Goal: Task Accomplishment & Management: Use online tool/utility

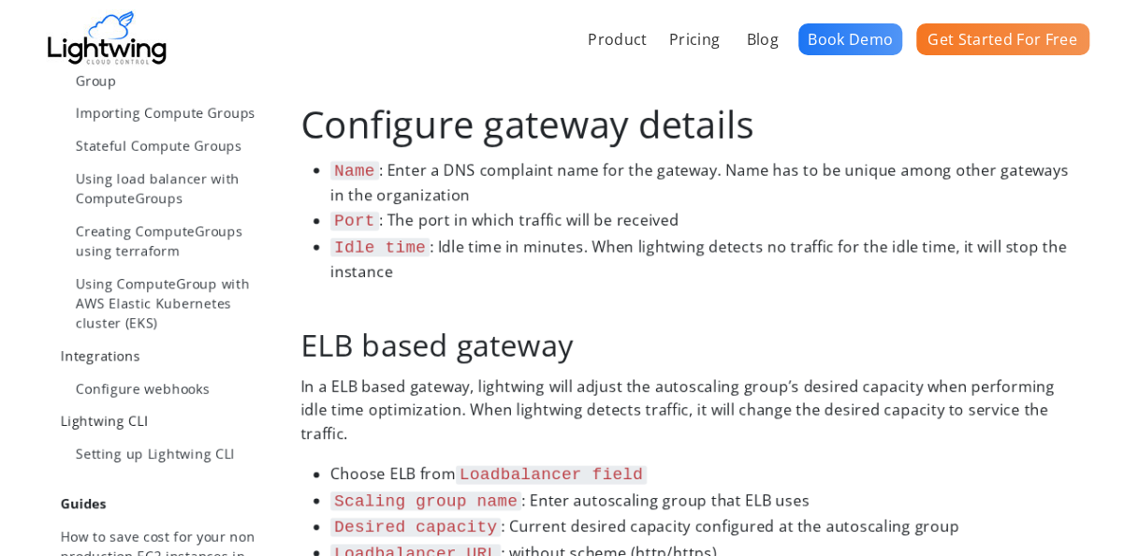
scroll to position [883, 0]
click at [17, 135] on body "Product Pricing Blog Book Demo Get Started For Free Lightwing Help Center Getti…" at bounding box center [569, 210] width 1139 height 2186
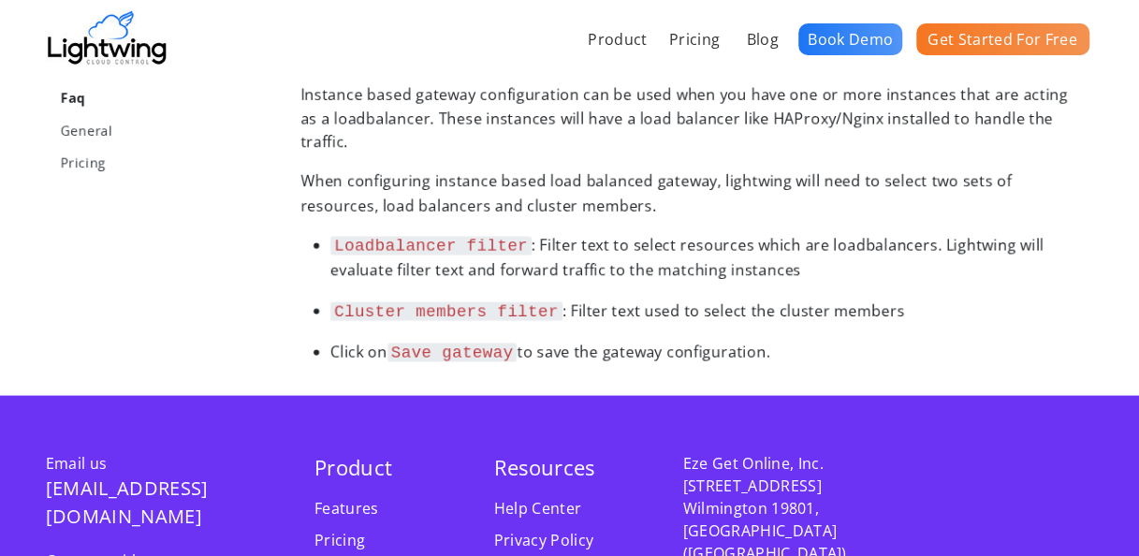
scroll to position [1554, 0]
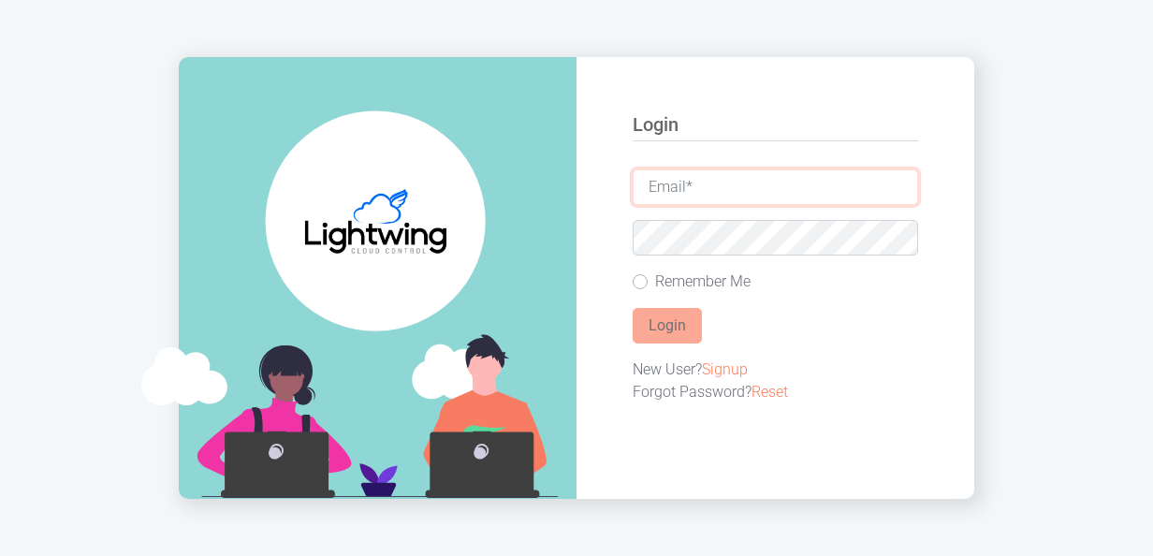
click at [752, 177] on input "email" at bounding box center [775, 187] width 285 height 36
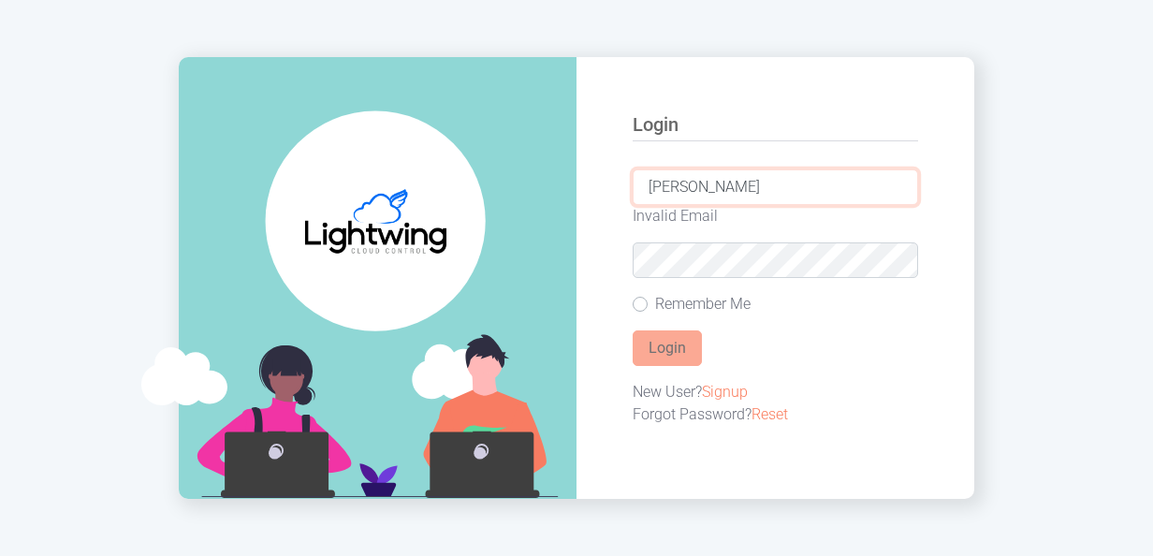
type input "J"
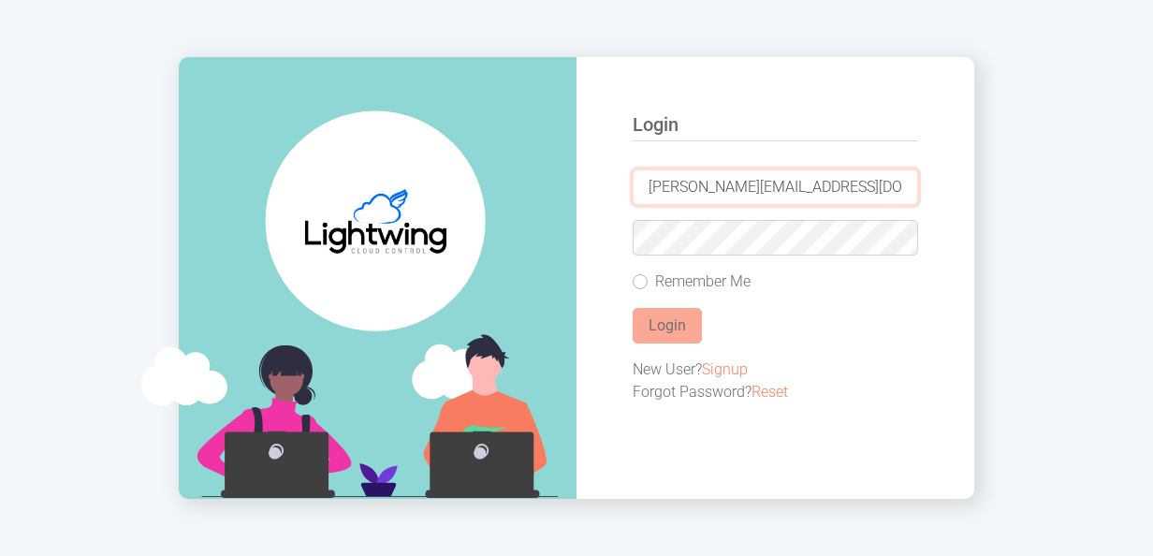
type input "jogendra.kumar@wondercement.com"
click at [633, 308] on button "Login" at bounding box center [667, 326] width 69 height 36
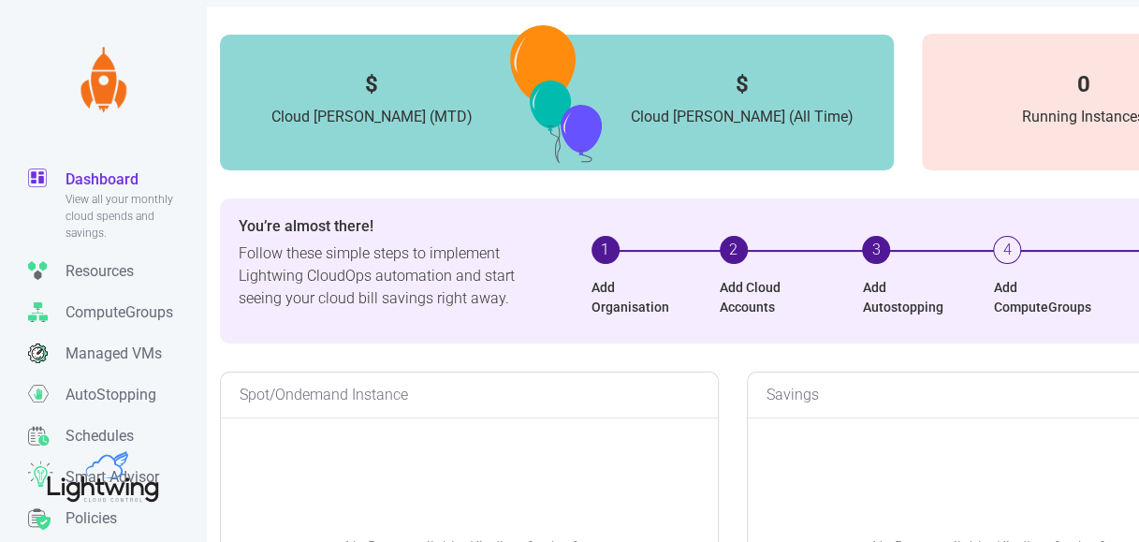
scroll to position [52, 0]
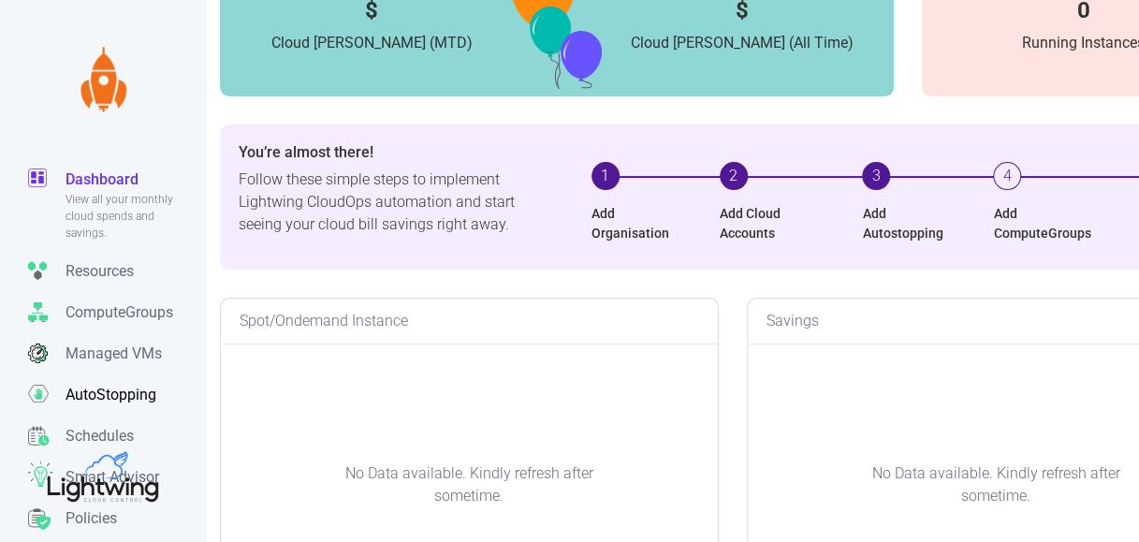
click at [99, 402] on p "AutoStopping" at bounding box center [111, 395] width 91 height 22
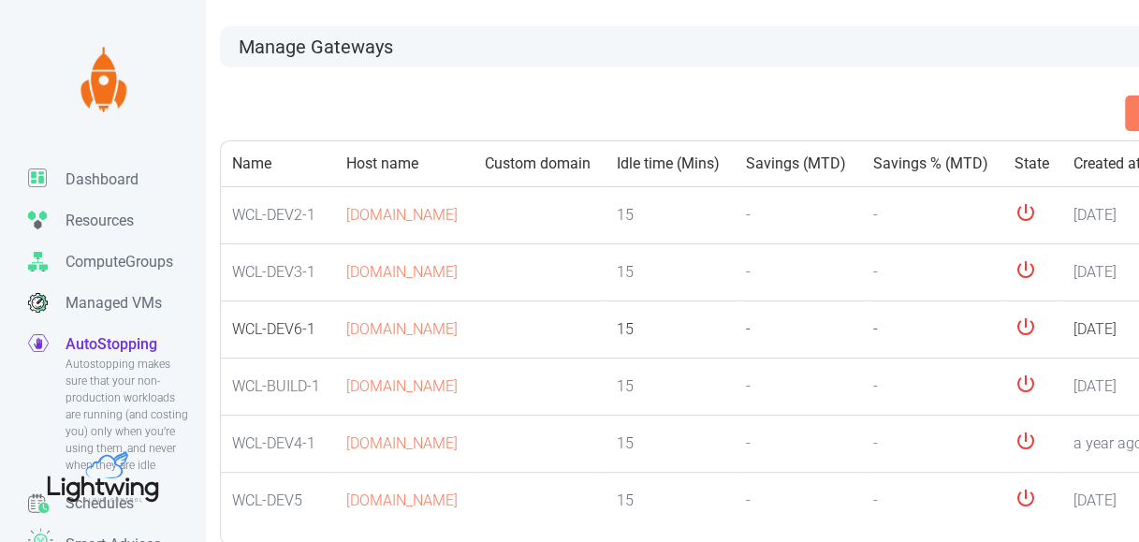
scroll to position [56, 0]
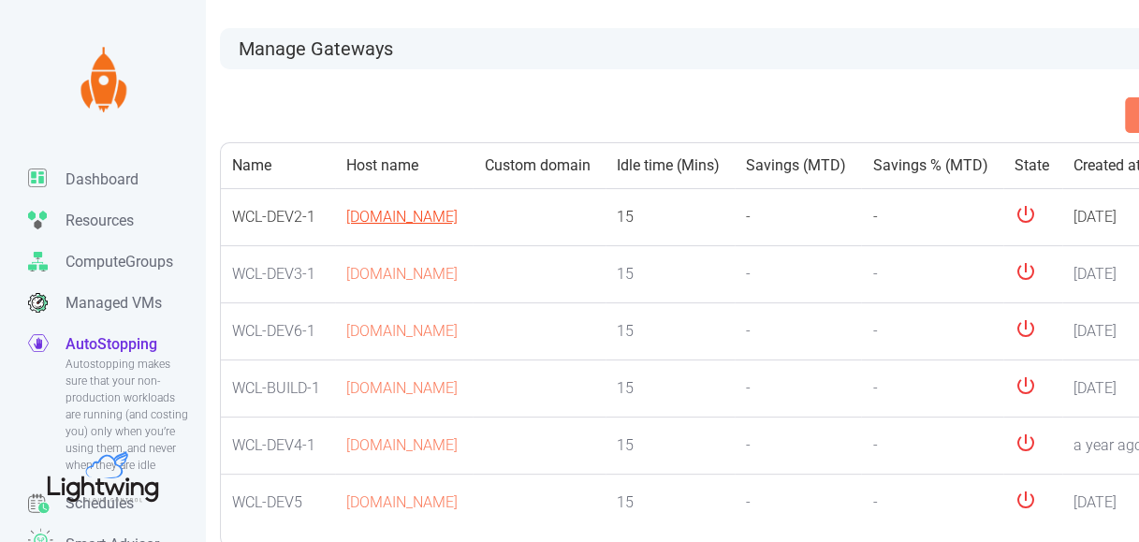
click at [359, 226] on link "105-wcl-dev2-1.gateway.lightwing.io" at bounding box center [401, 217] width 111 height 18
click at [92, 219] on p "Resources" at bounding box center [100, 221] width 68 height 22
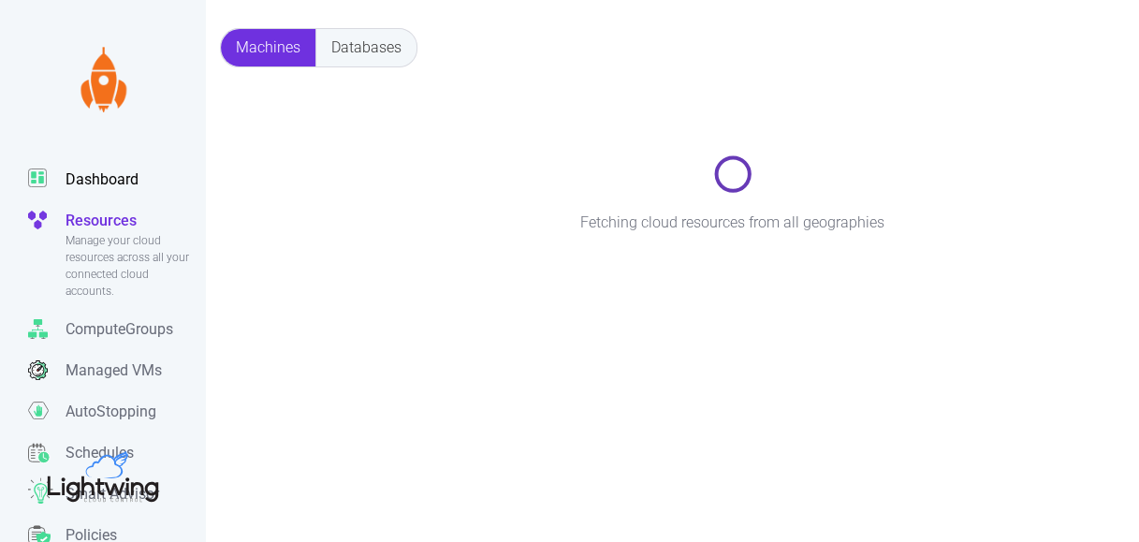
click at [82, 178] on p "Dashboard" at bounding box center [102, 179] width 73 height 22
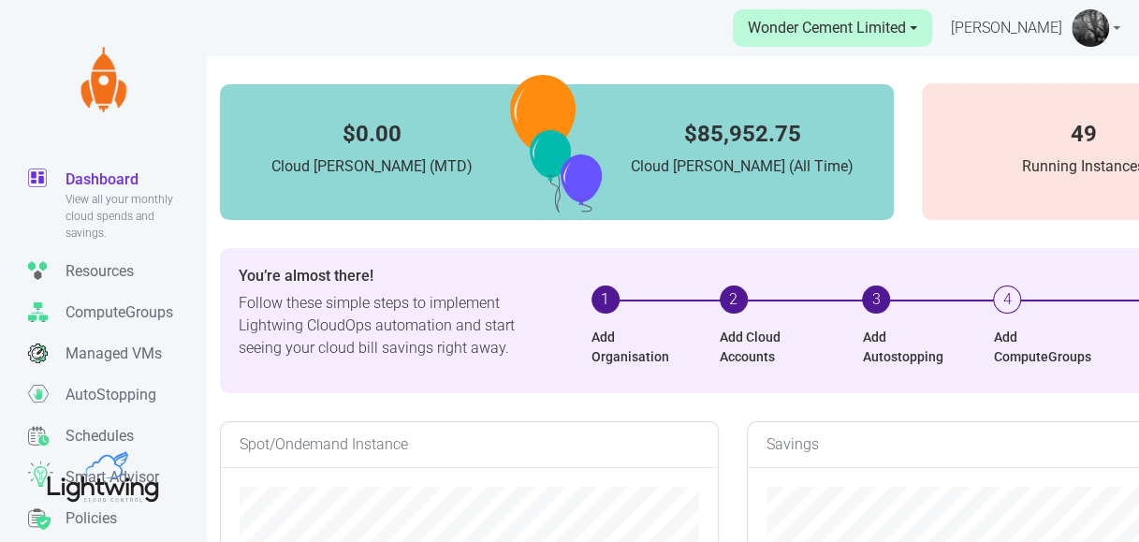
scroll to position [372, 497]
click at [132, 356] on p "Managed VMs" at bounding box center [114, 354] width 96 height 22
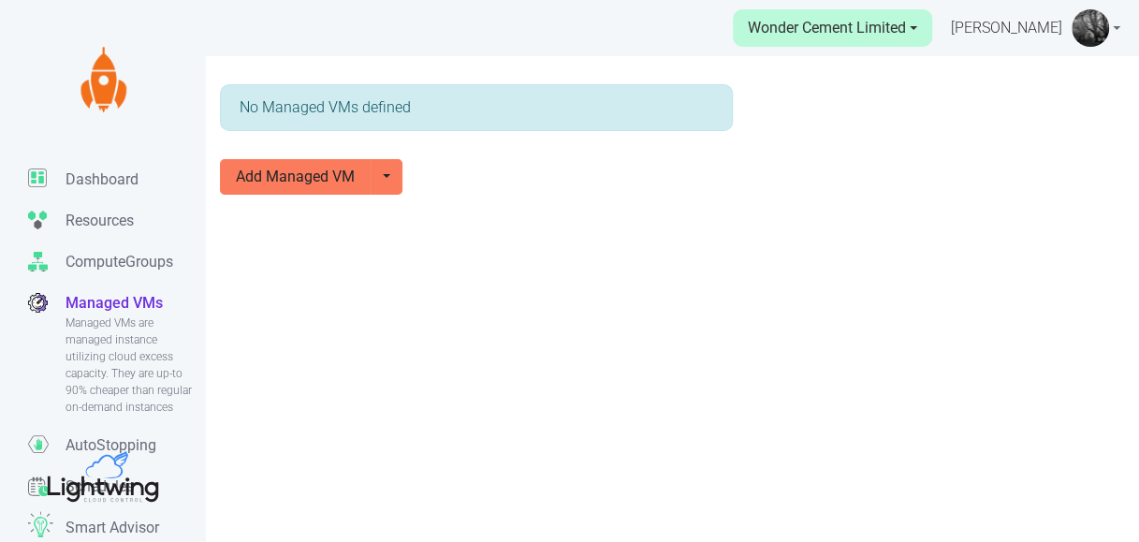
click at [432, 113] on div "No Managed VMs defined" at bounding box center [476, 107] width 513 height 47
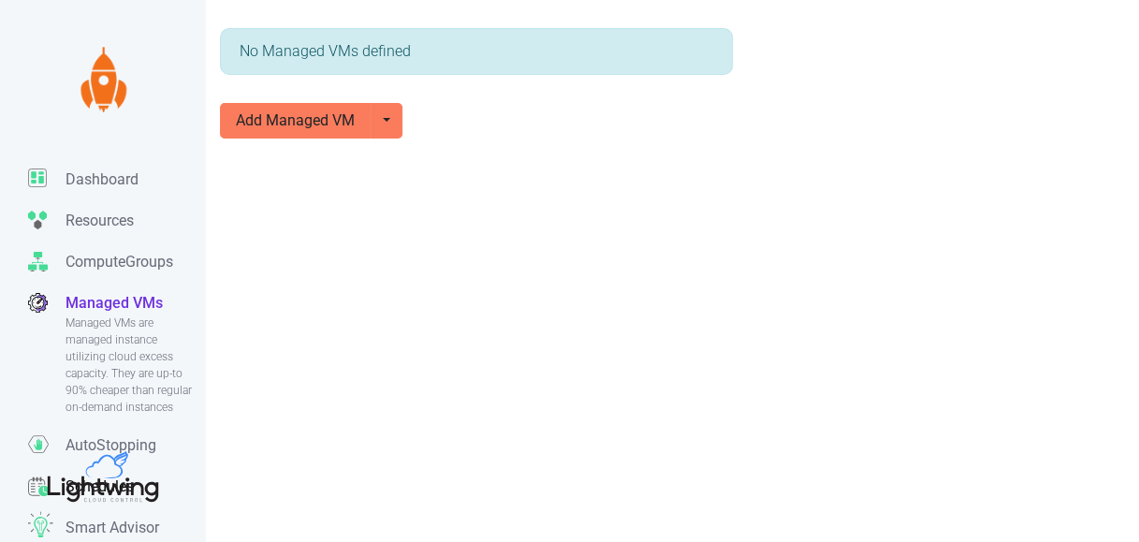
click at [36, 490] on link "Schedules Manage all your schedules for automatically setting uptime and downti…" at bounding box center [117, 486] width 178 height 41
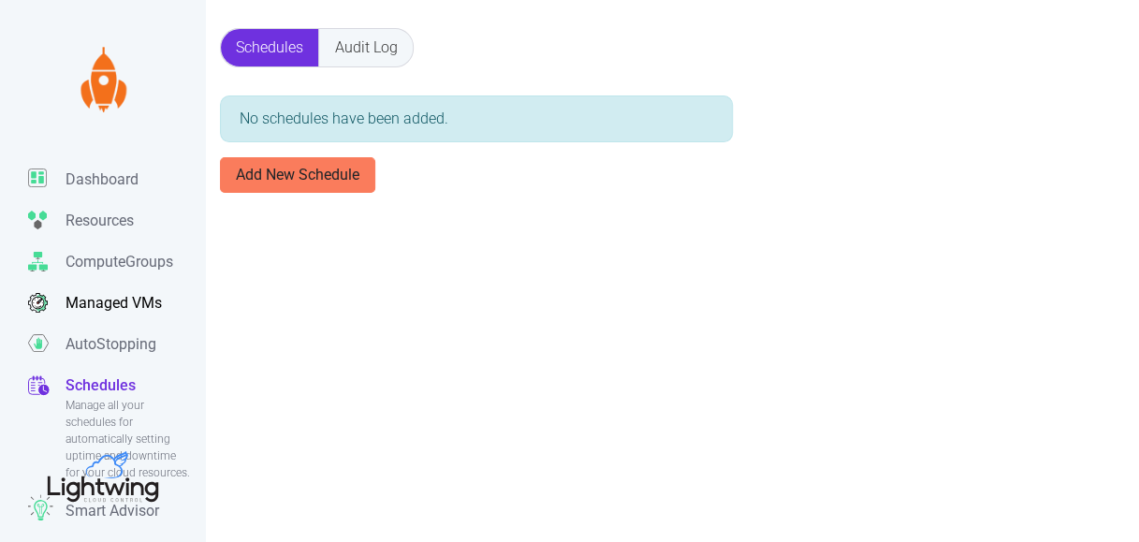
click at [99, 306] on p "Managed VMs" at bounding box center [114, 303] width 96 height 22
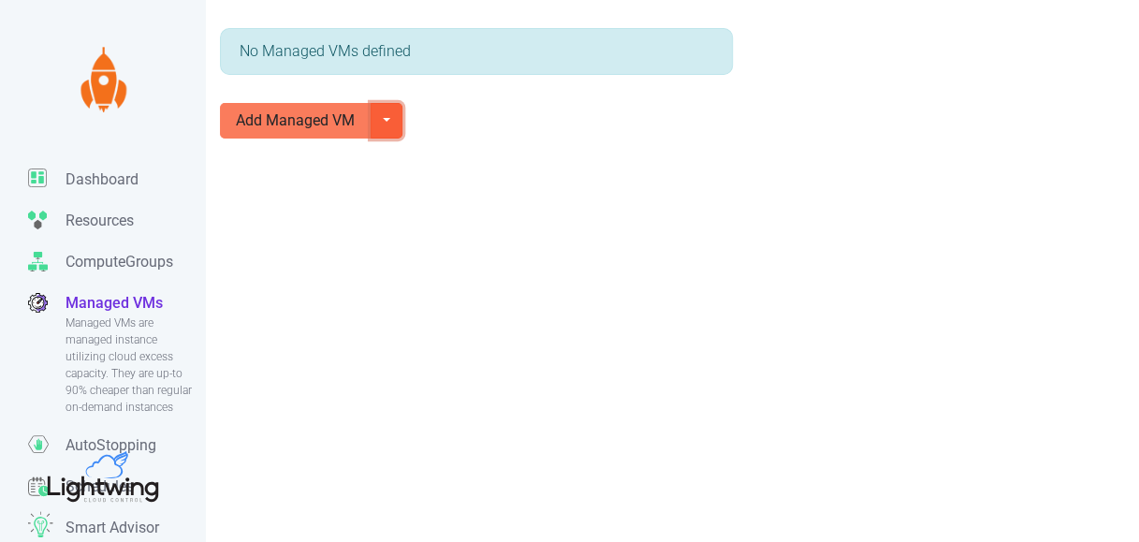
click at [371, 103] on button "button" at bounding box center [387, 121] width 32 height 36
click at [456, 187] on div "No Managed VMs defined Add Managed VM Import Instance" at bounding box center [636, 271] width 1273 height 542
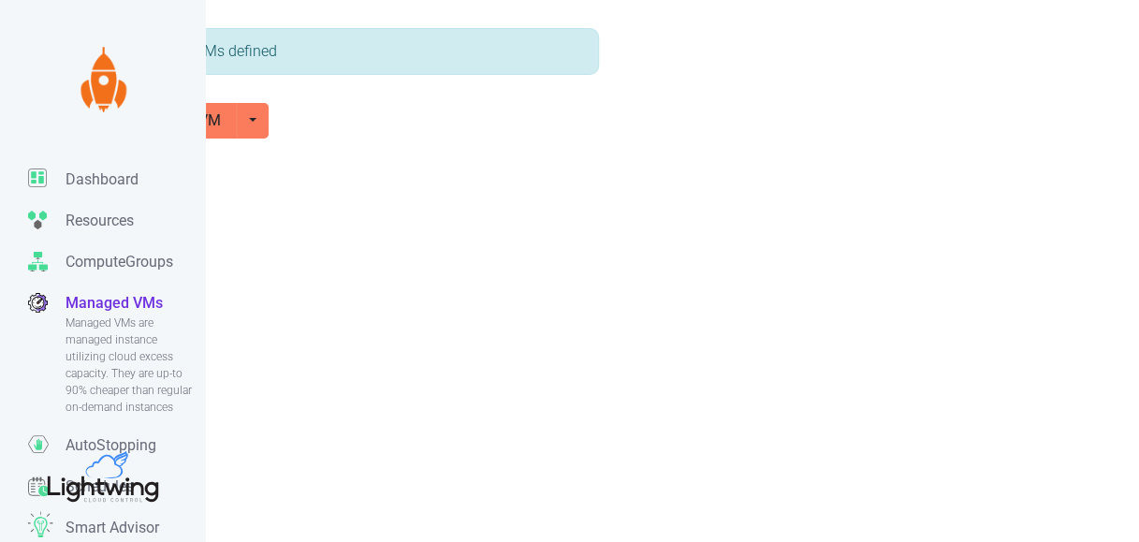
scroll to position [70, 0]
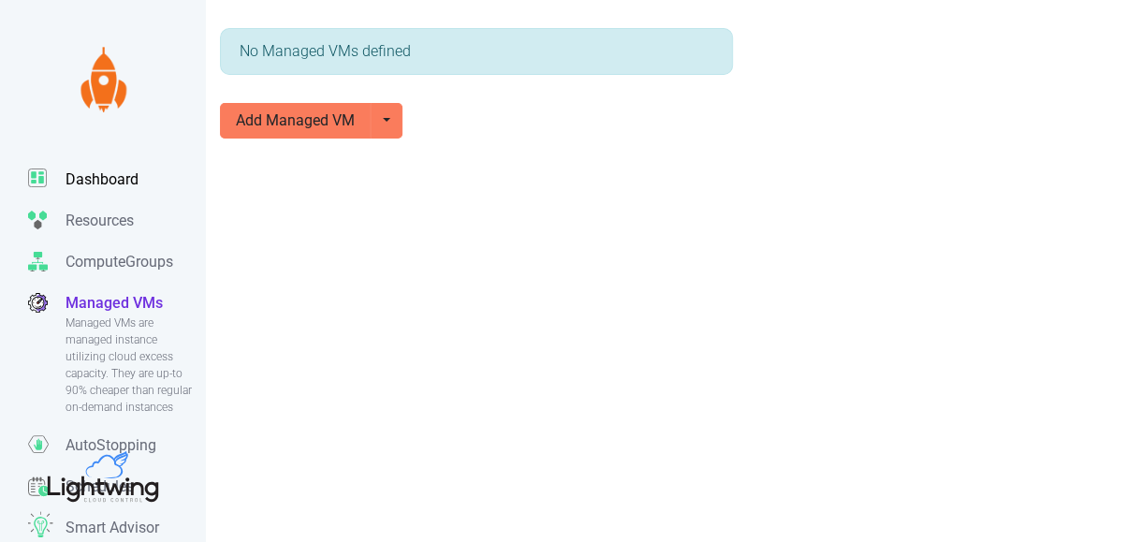
click at [101, 182] on p "Dashboard" at bounding box center [102, 179] width 73 height 22
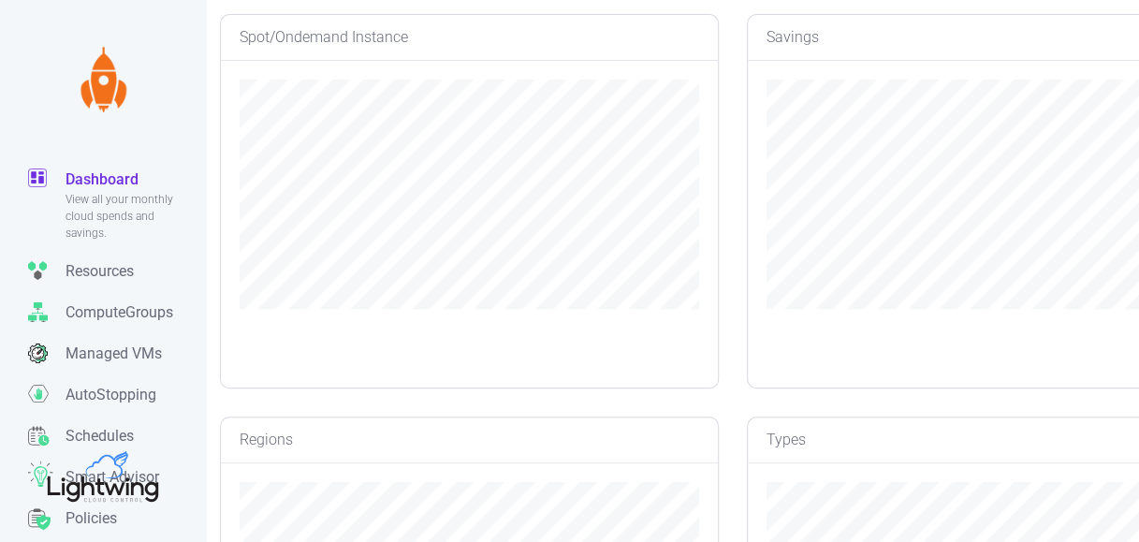
scroll to position [409, 0]
click at [90, 393] on p "AutoStopping" at bounding box center [111, 395] width 91 height 22
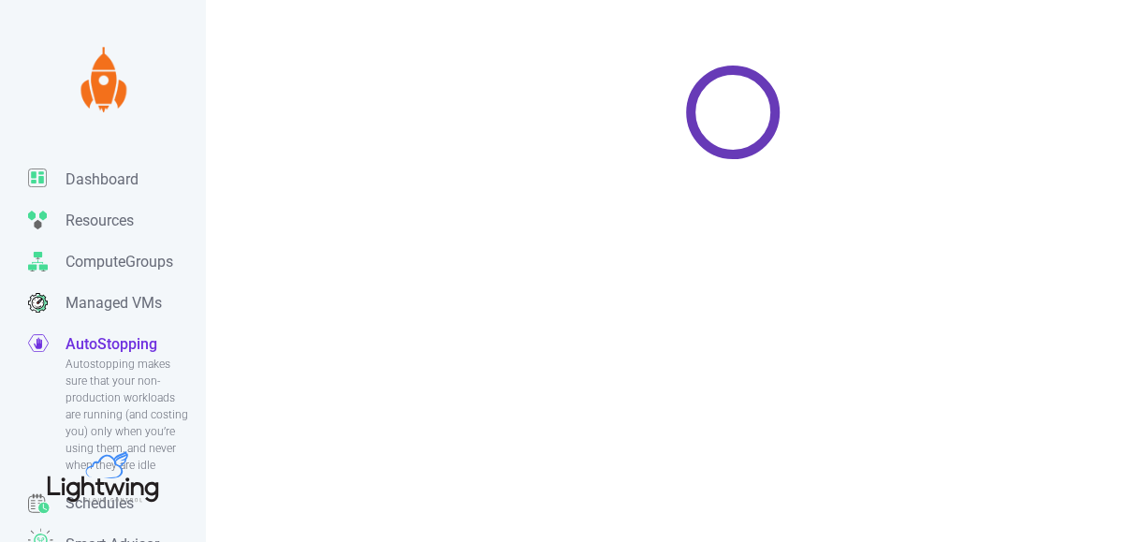
scroll to position [148, 0]
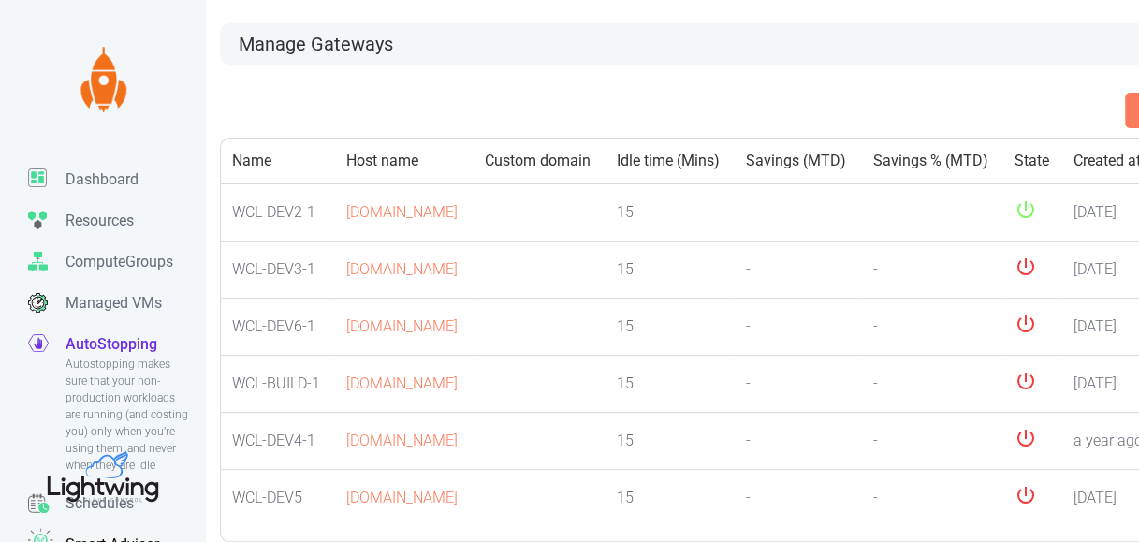
click at [96, 537] on link "Smart Advisor" at bounding box center [117, 544] width 178 height 41
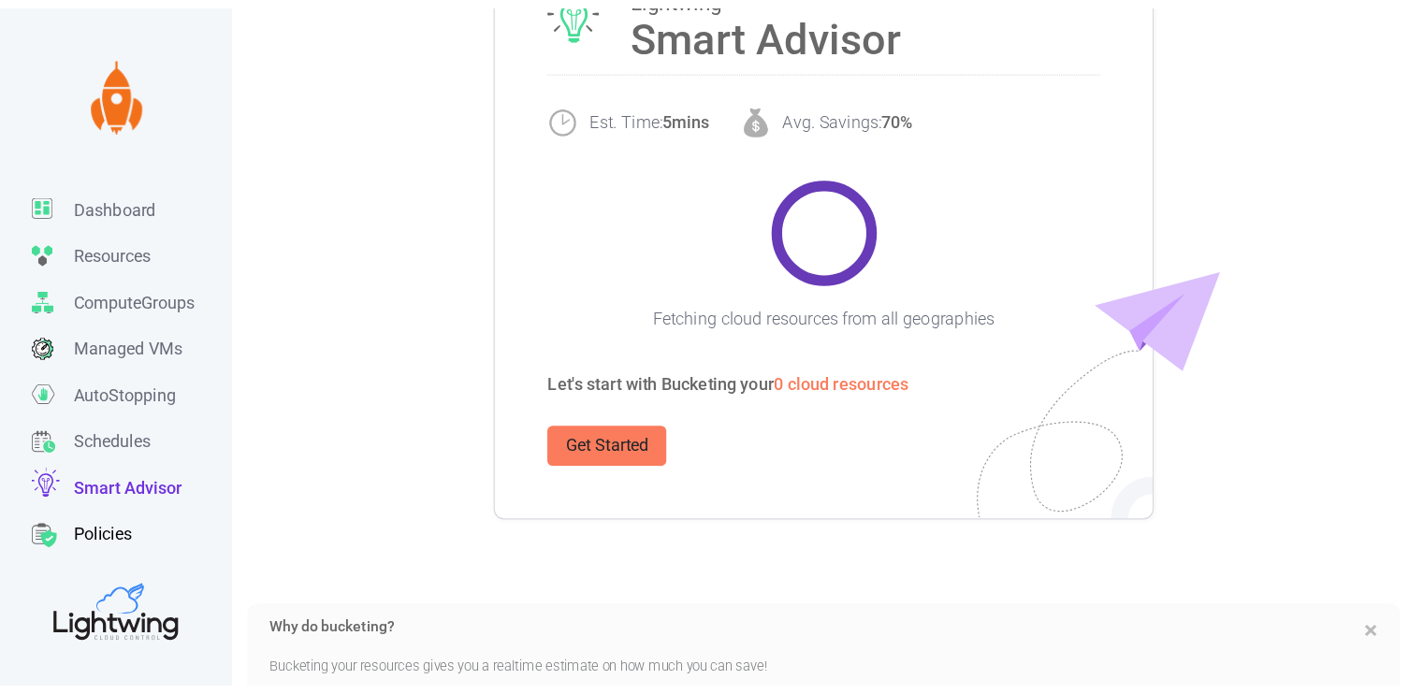
scroll to position [109, 0]
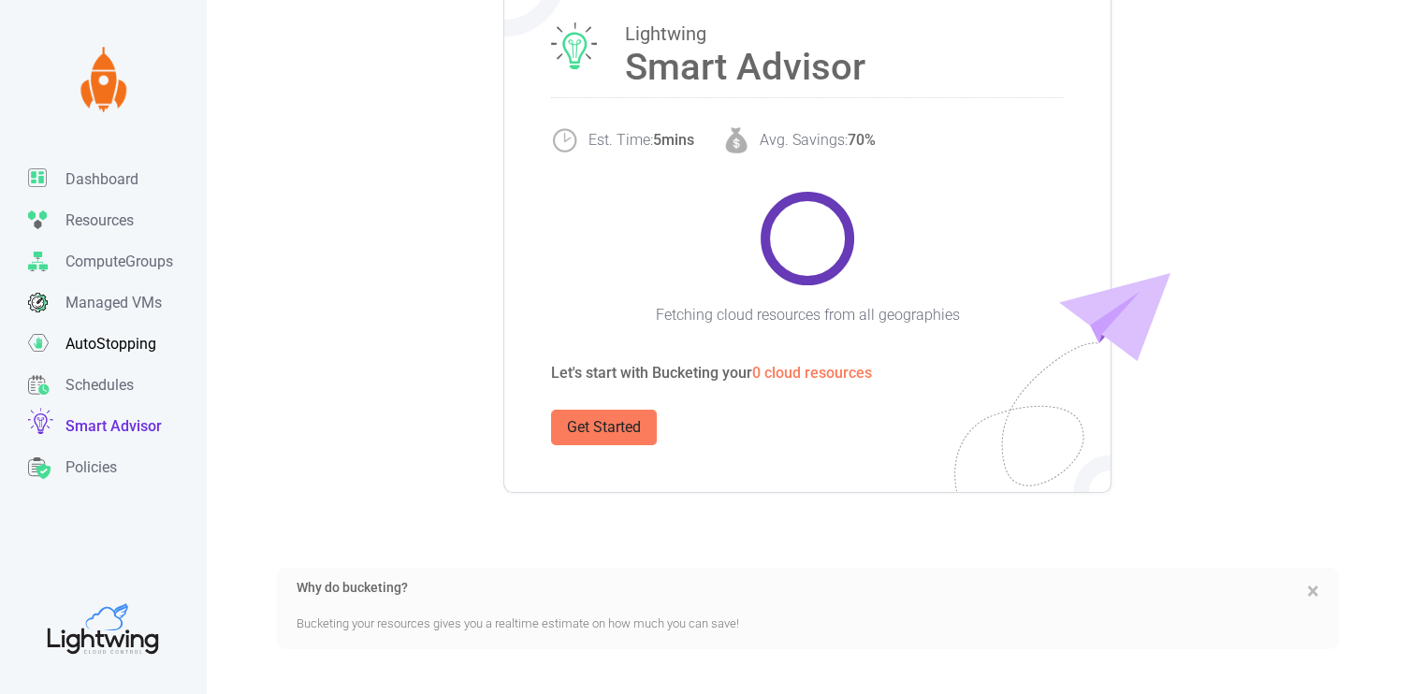
click at [103, 337] on p "AutoStopping" at bounding box center [111, 344] width 91 height 22
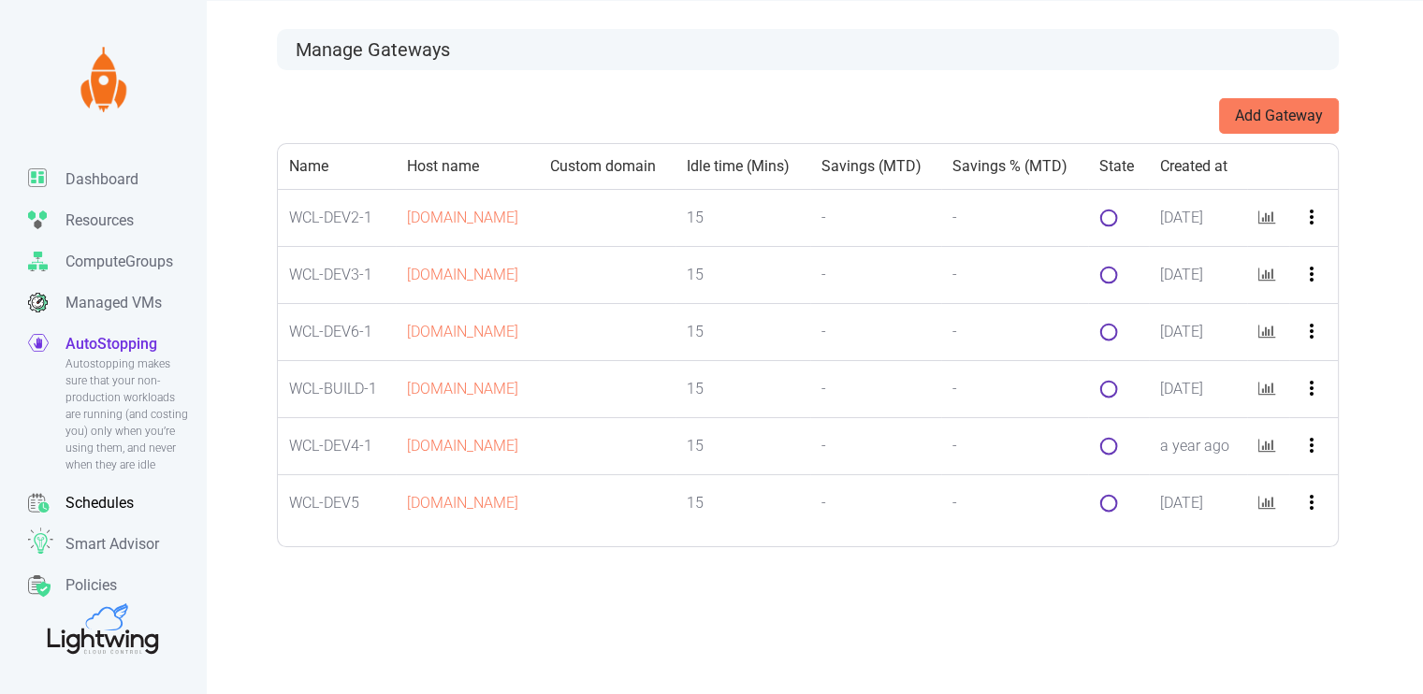
click at [84, 501] on p "Schedules" at bounding box center [100, 503] width 68 height 22
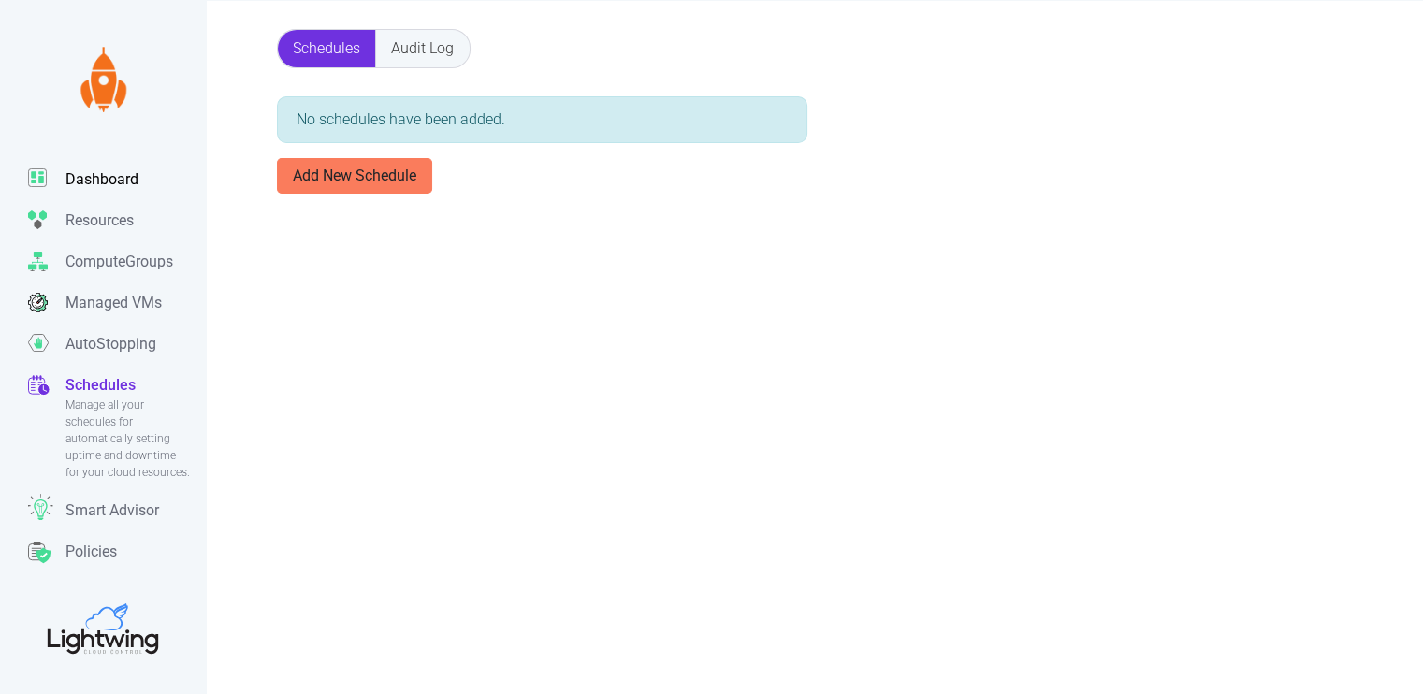
click at [95, 181] on p "Dashboard" at bounding box center [102, 179] width 73 height 22
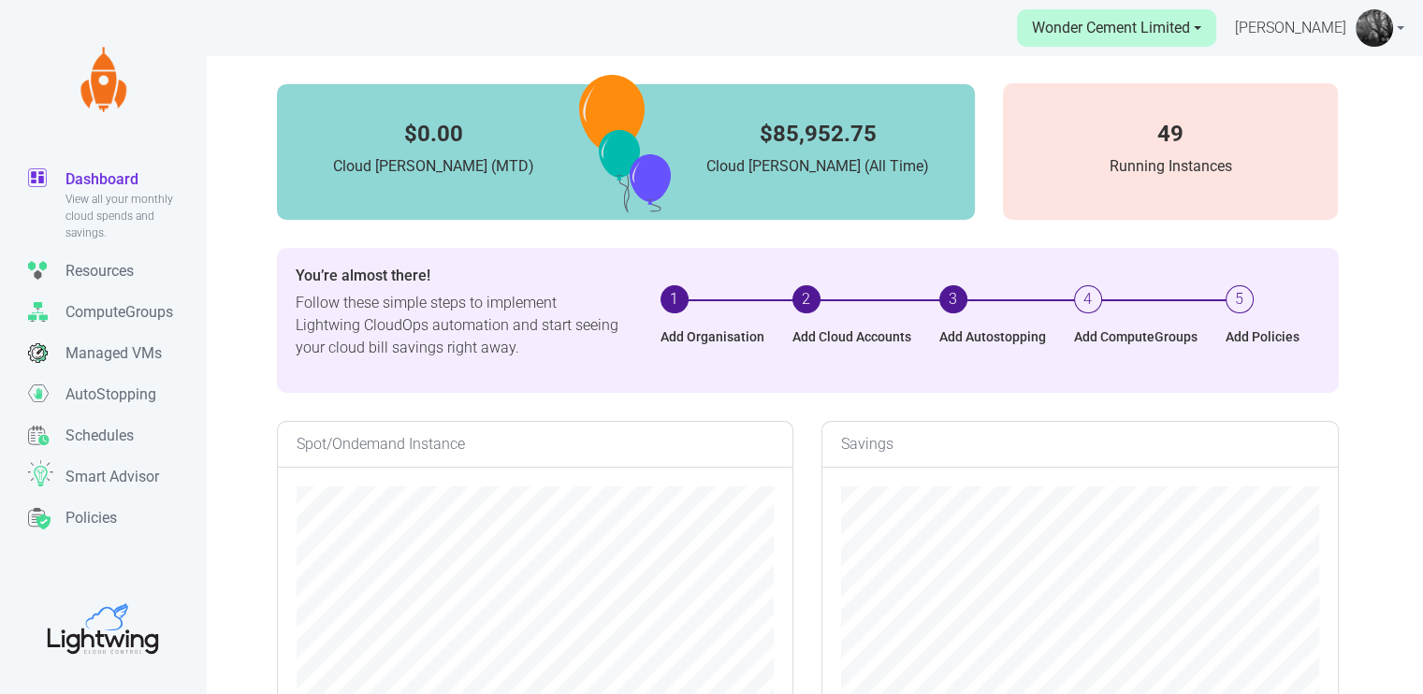
scroll to position [372, 515]
click at [114, 272] on p "Resources" at bounding box center [100, 271] width 68 height 22
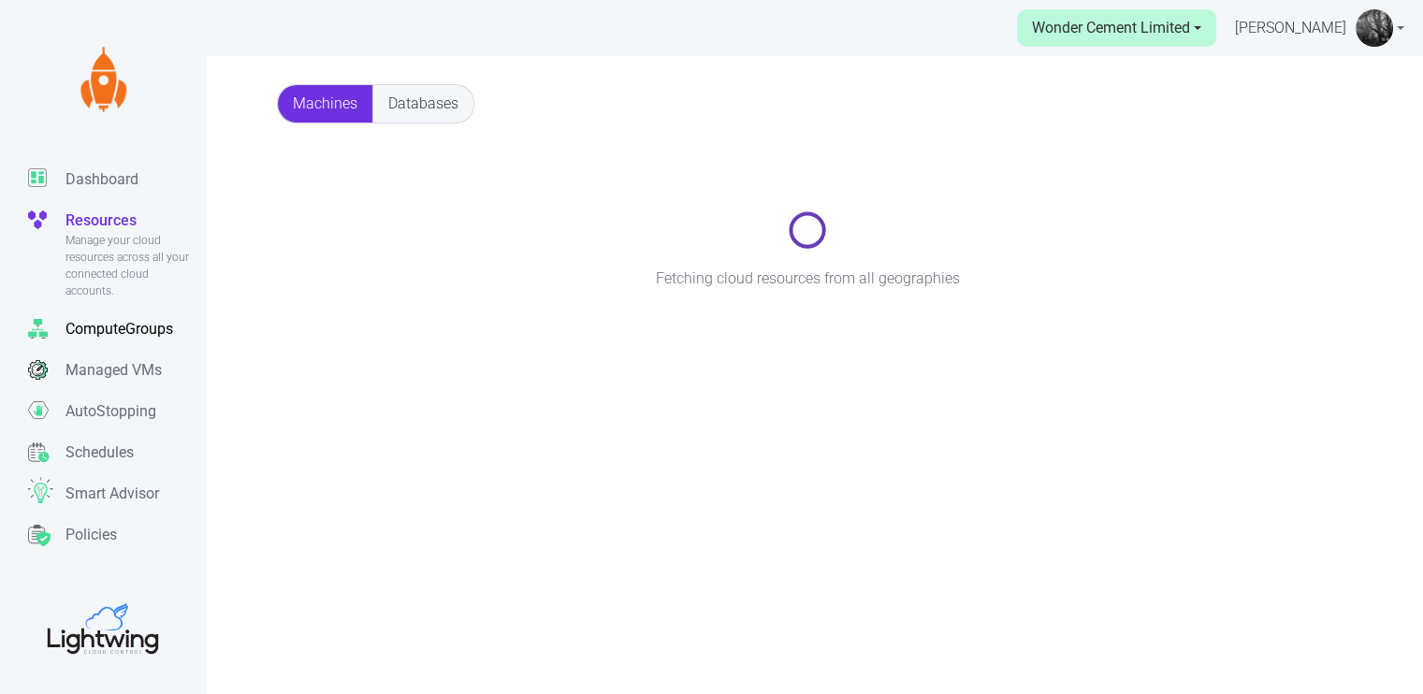
click at [113, 325] on p "ComputeGroups" at bounding box center [120, 329] width 108 height 22
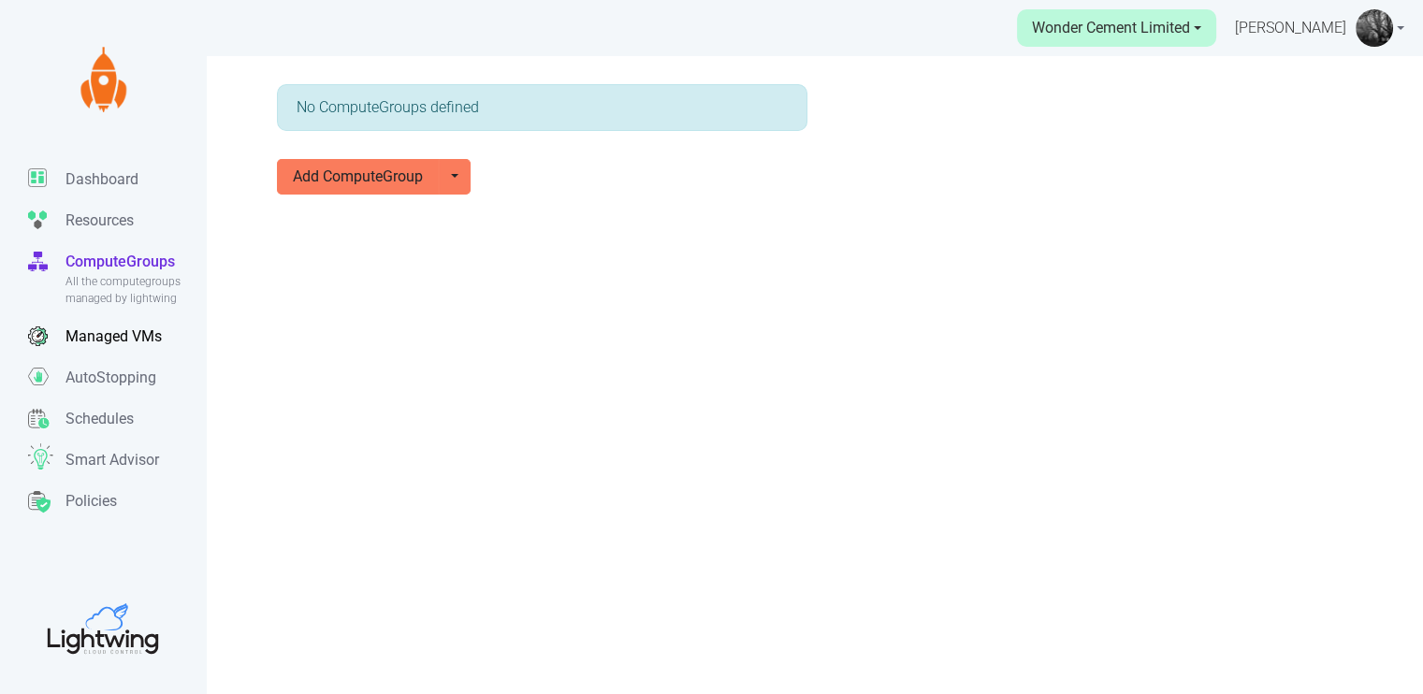
click at [112, 338] on p "Managed VMs" at bounding box center [114, 337] width 96 height 22
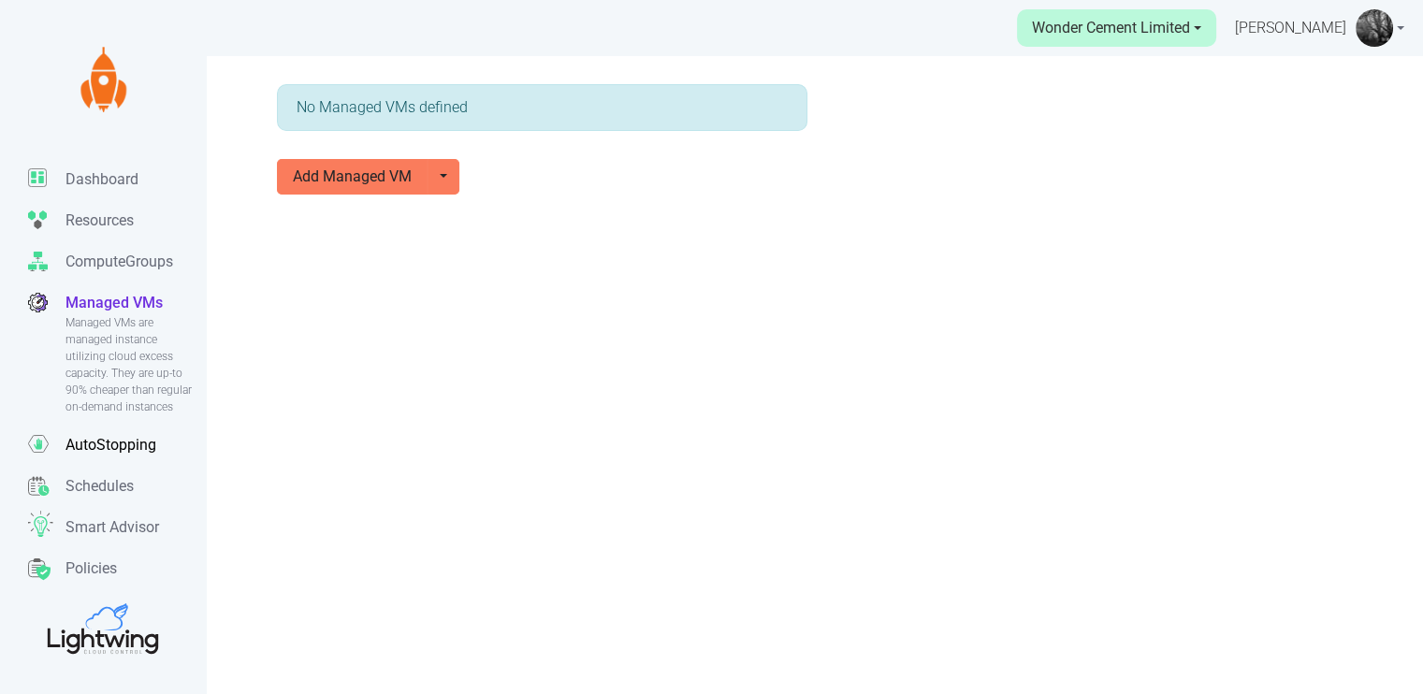
click at [123, 428] on link "AutoStopping Autostopping makes sure that your non-production workloads are run…" at bounding box center [117, 445] width 178 height 41
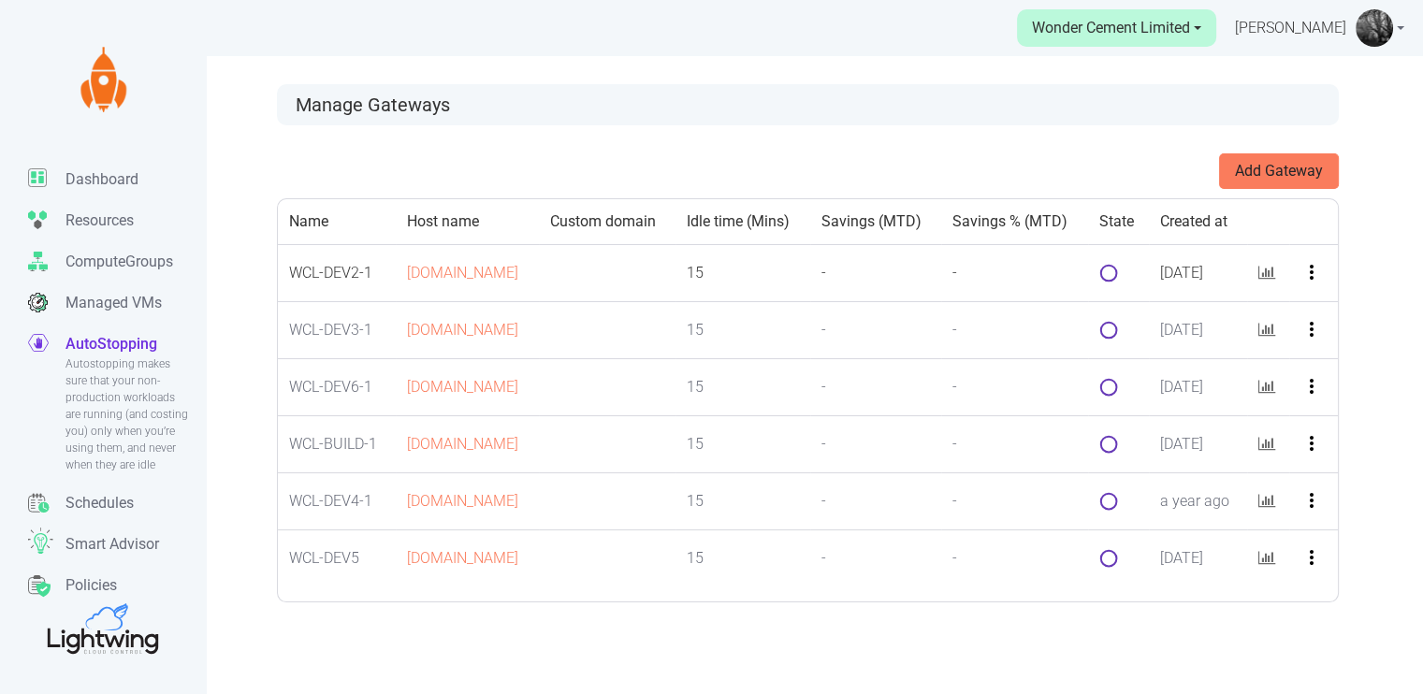
click at [1152, 284] on icon "more_vert" at bounding box center [1312, 272] width 22 height 22
click at [1152, 413] on button "Connect" at bounding box center [1344, 416] width 148 height 30
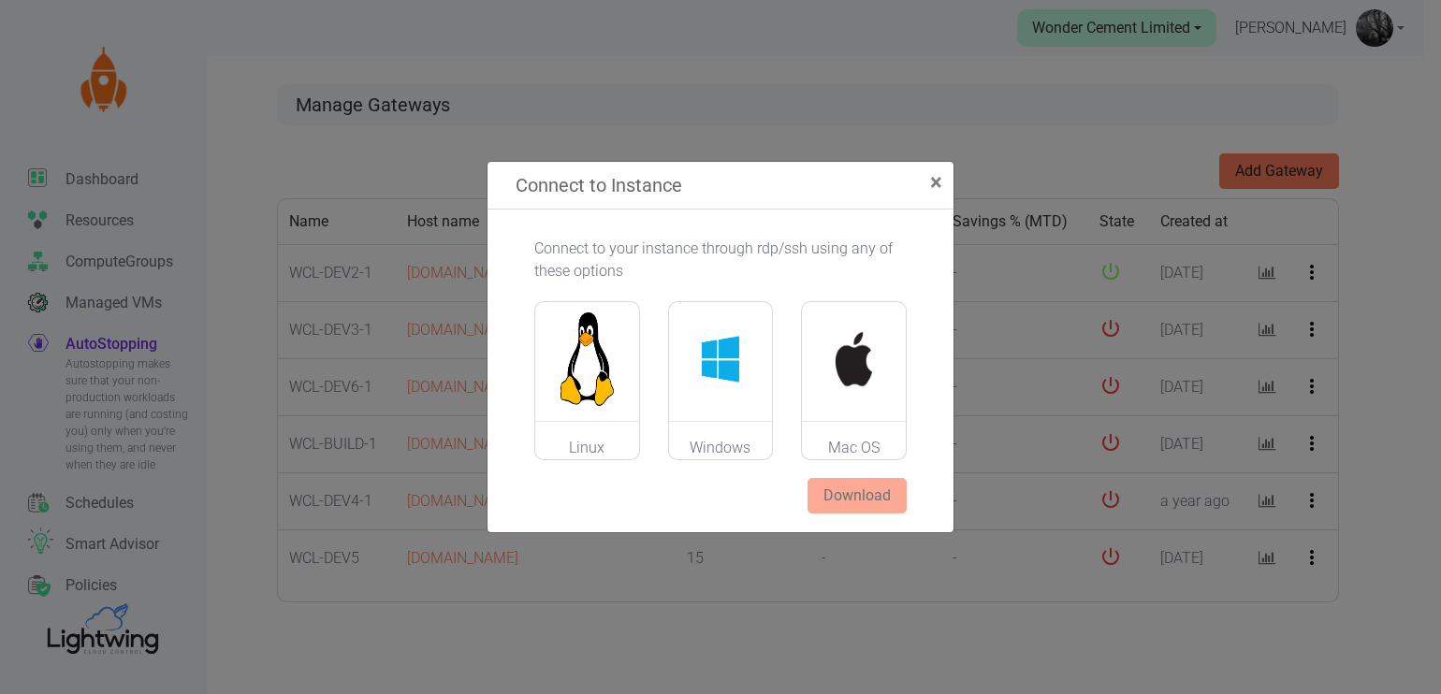
click at [690, 401] on img at bounding box center [721, 360] width 104 height 94
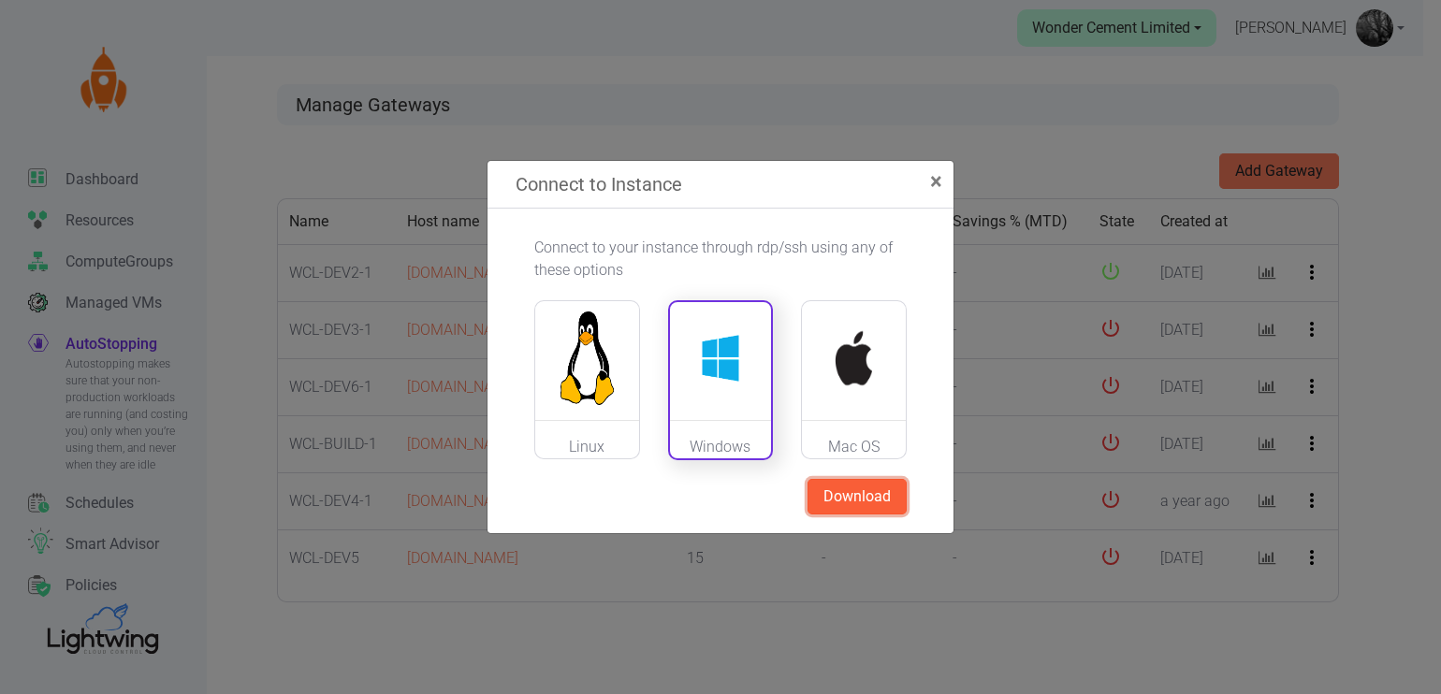
click at [848, 489] on button "Download" at bounding box center [857, 497] width 99 height 36
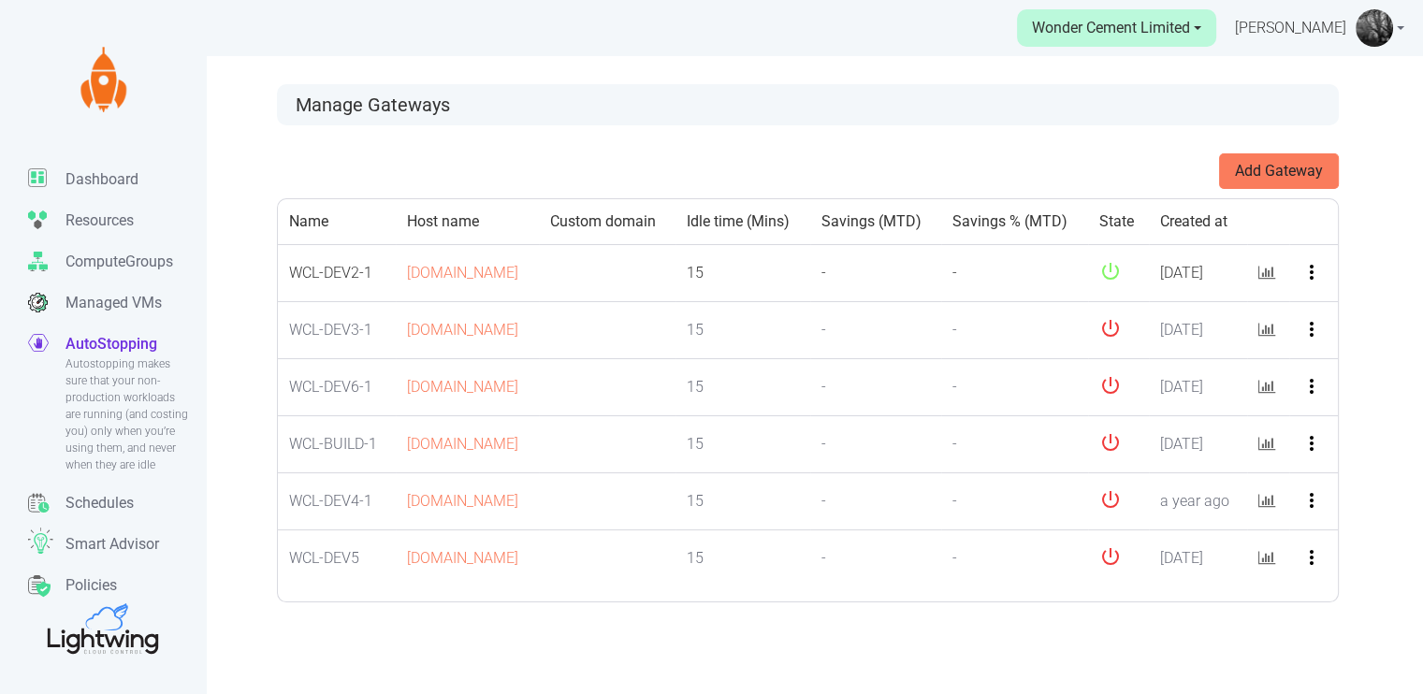
click at [1152, 284] on icon "more_vert" at bounding box center [1312, 272] width 22 height 22
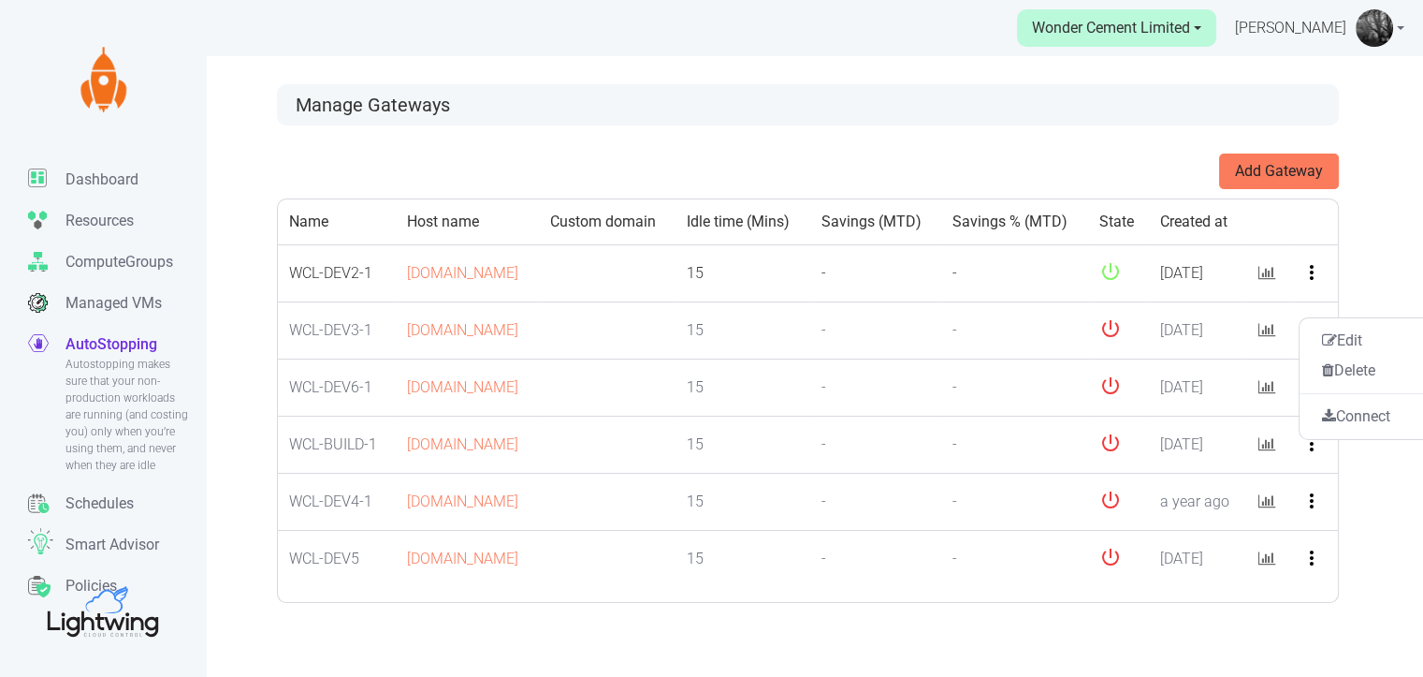
click at [857, 302] on td "-" at bounding box center [875, 273] width 131 height 57
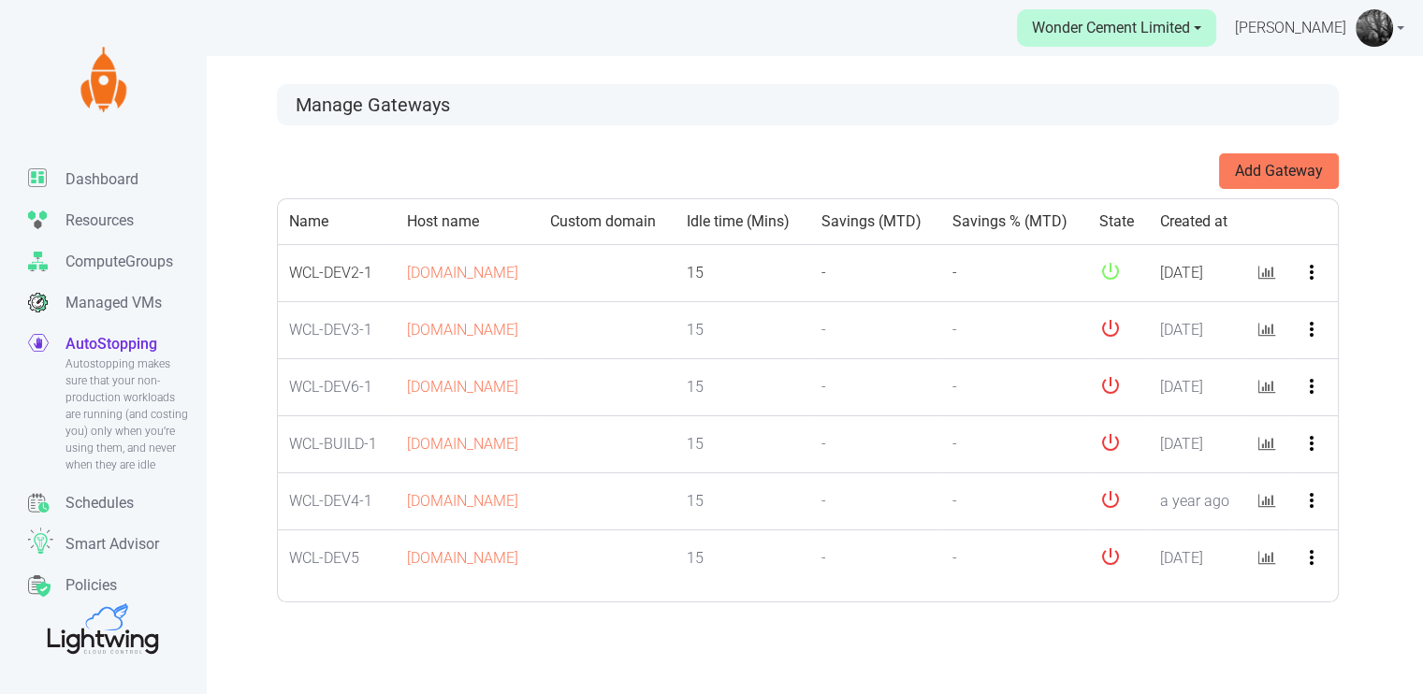
click at [1152, 284] on icon "more_vert" at bounding box center [1312, 272] width 22 height 22
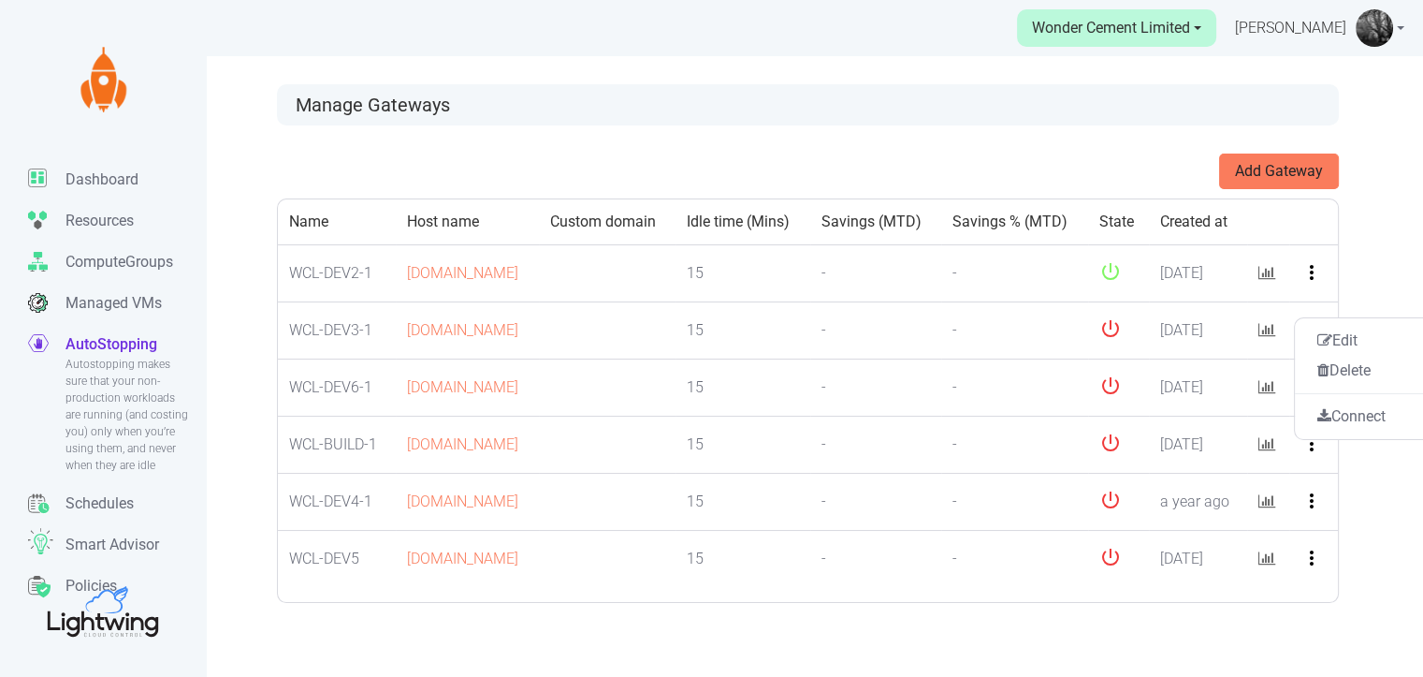
click at [1018, 168] on div "Add Gateway" at bounding box center [808, 171] width 1062 height 36
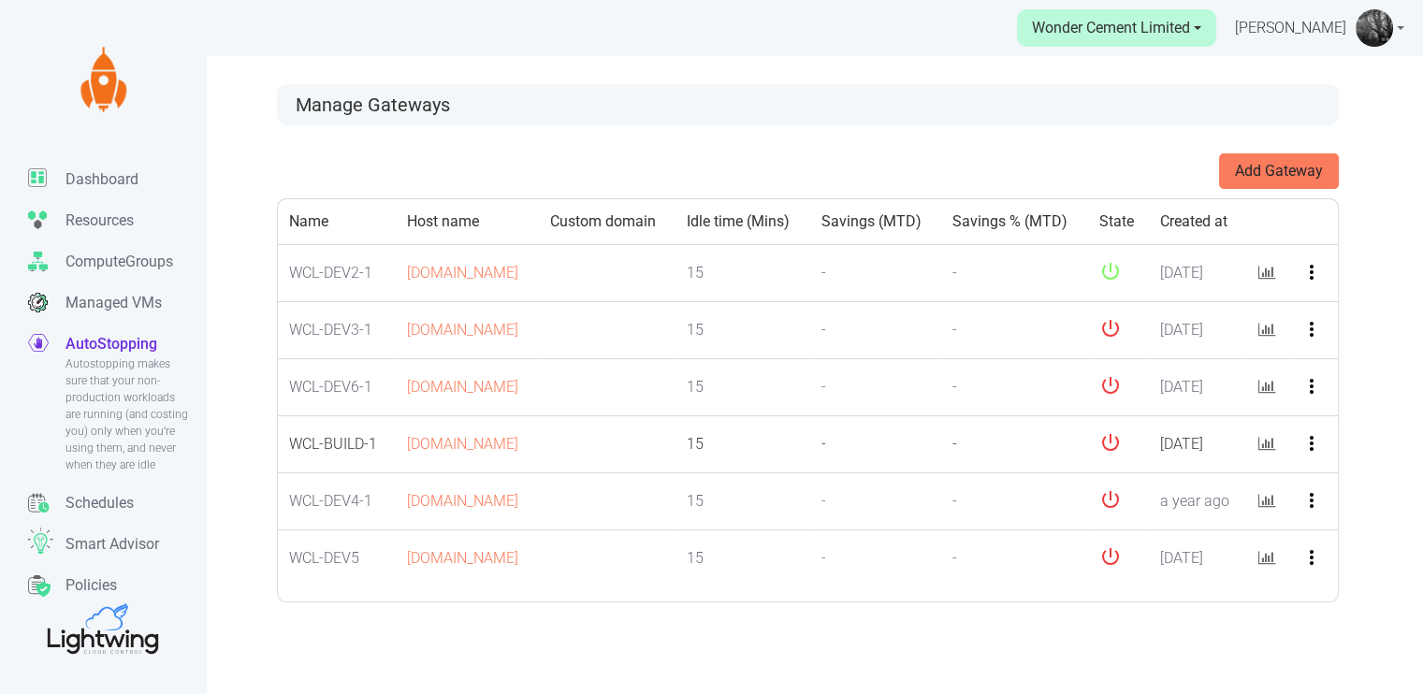
scroll to position [55, 0]
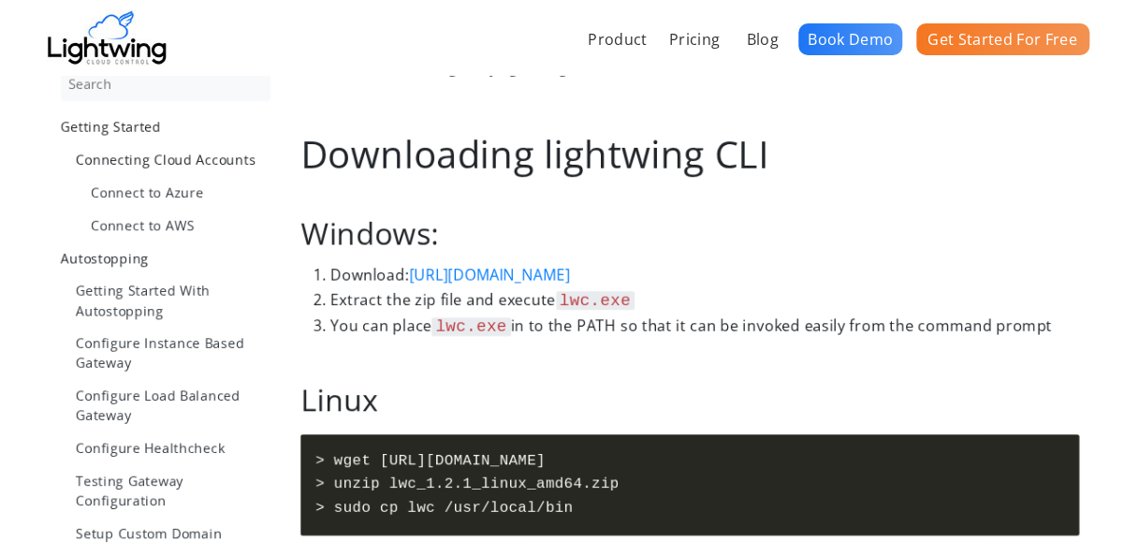
scroll to position [139, 0]
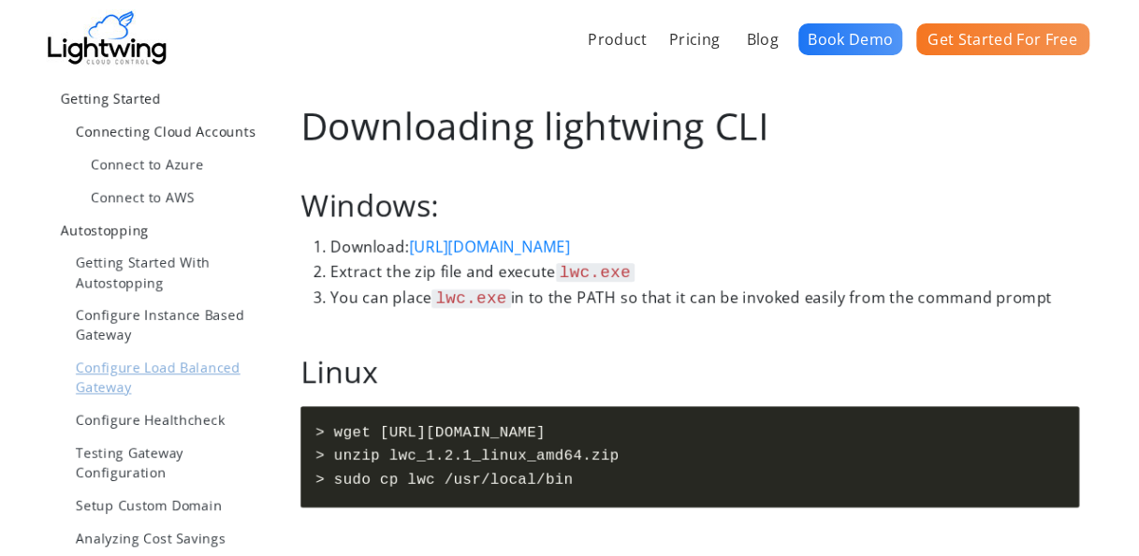
click at [170, 358] on link "Configure Load Balanced Gateway" at bounding box center [173, 377] width 195 height 39
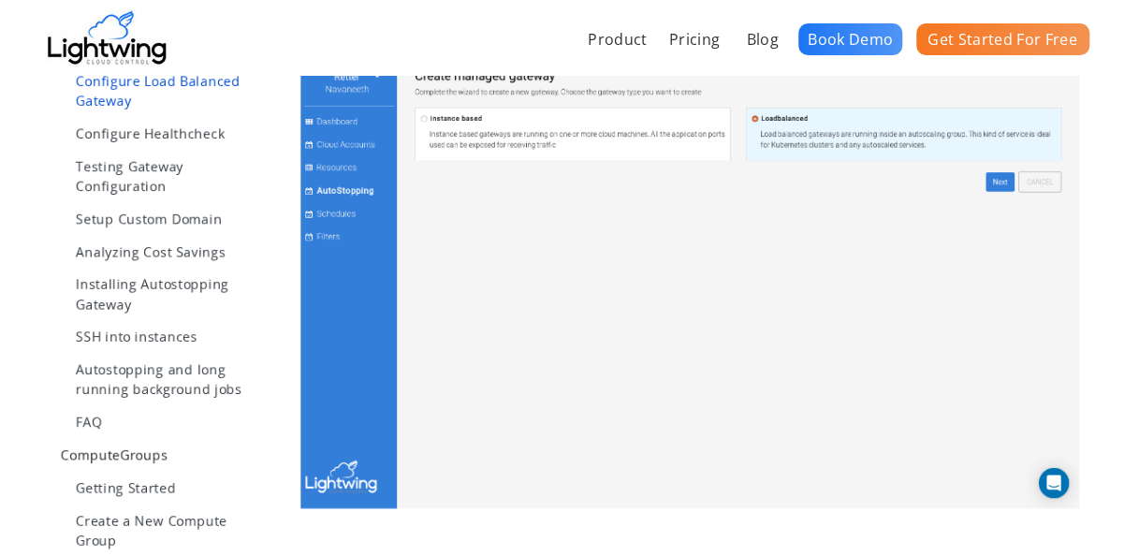
scroll to position [427, 0]
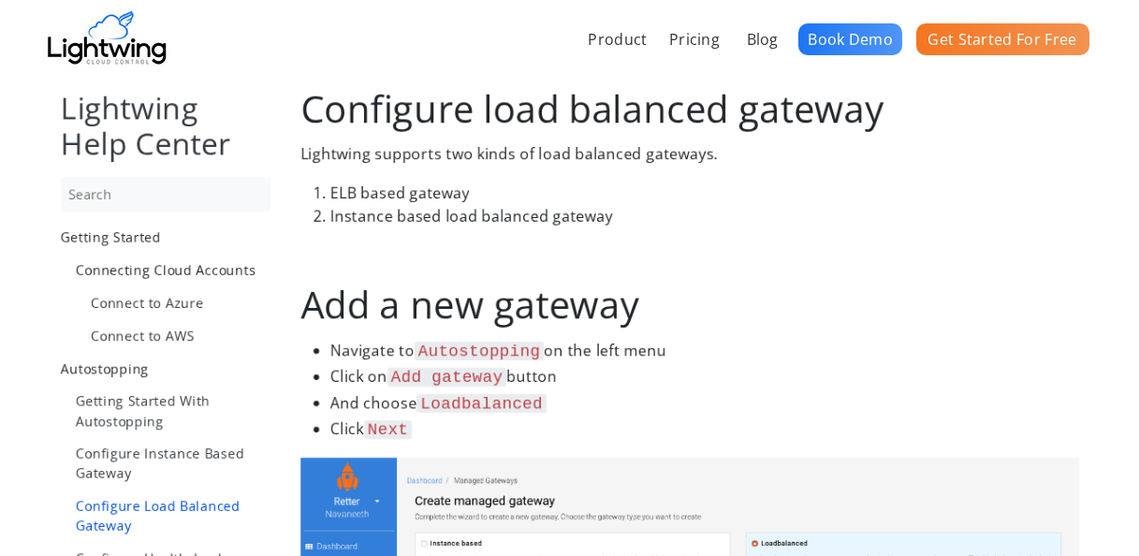
scroll to position [1554, 0]
